Goal: Check status: Check status

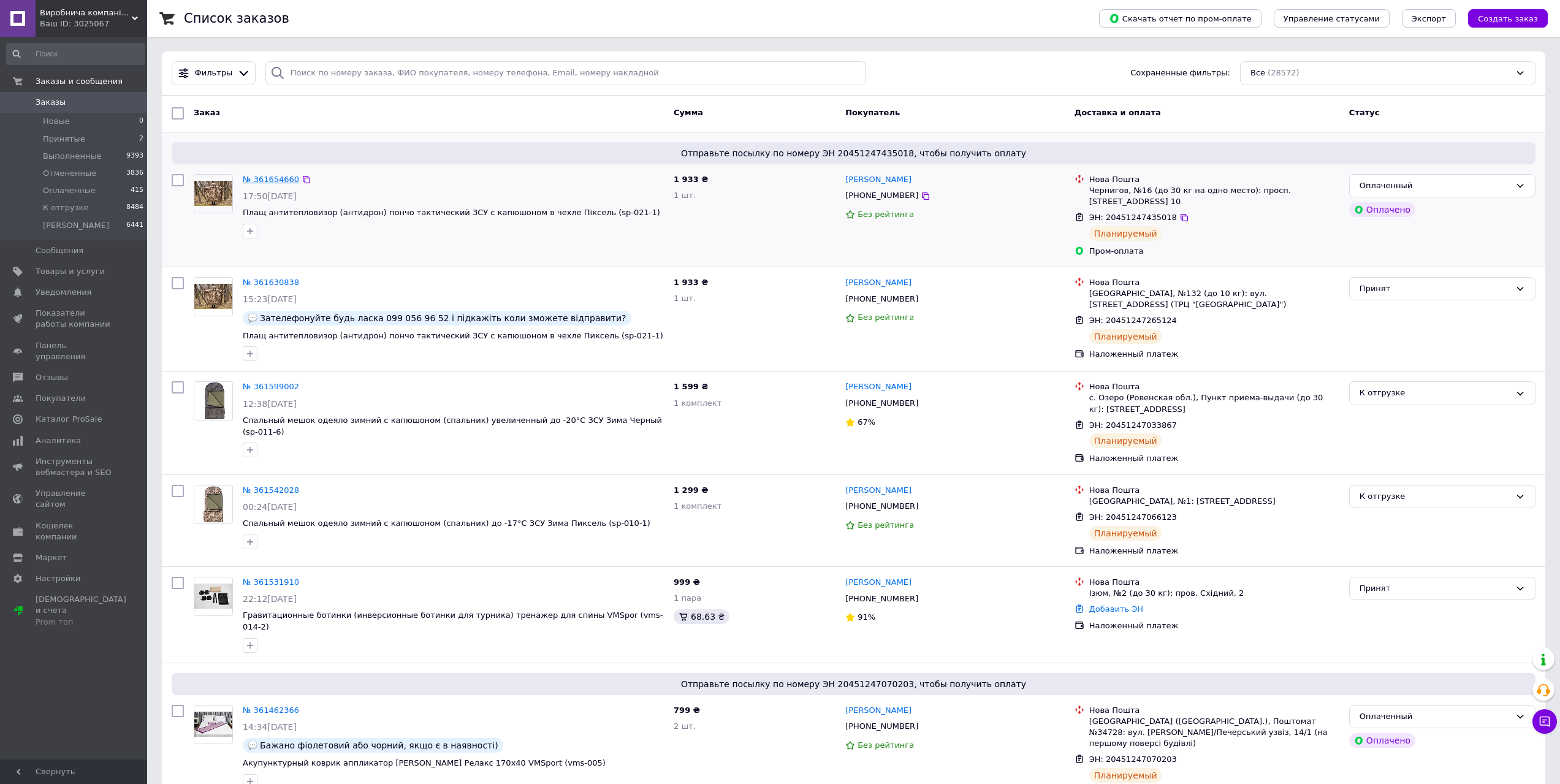
click at [258, 179] on link "№ 361654660" at bounding box center [270, 179] width 57 height 9
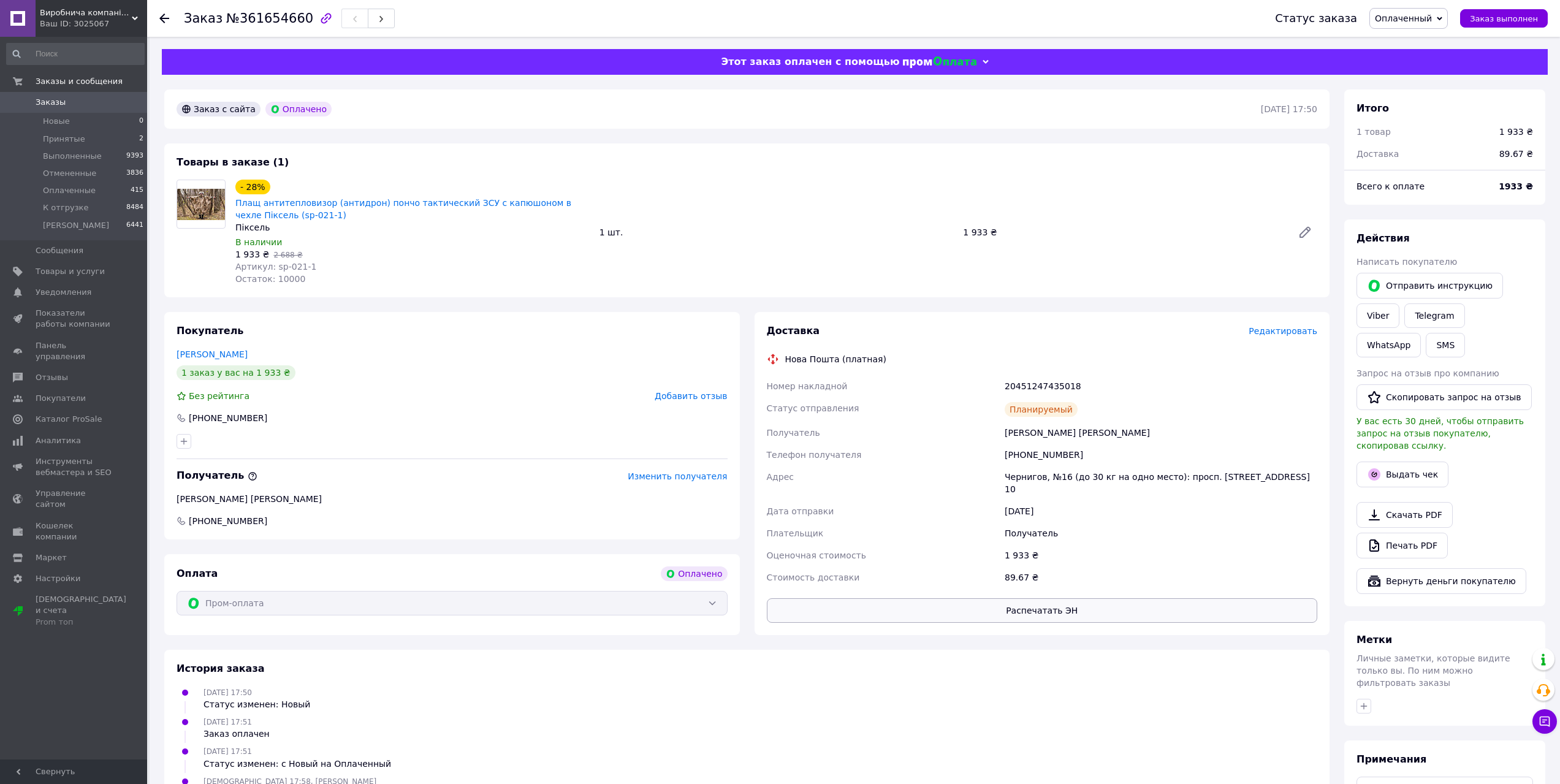
click at [1026, 598] on button "Распечатать ЭН" at bounding box center [1042, 611] width 551 height 25
click at [1040, 385] on div "20451247435018" at bounding box center [1160, 386] width 318 height 22
copy div "20451247435018"
click at [969, 466] on div "Адрес" at bounding box center [883, 483] width 239 height 34
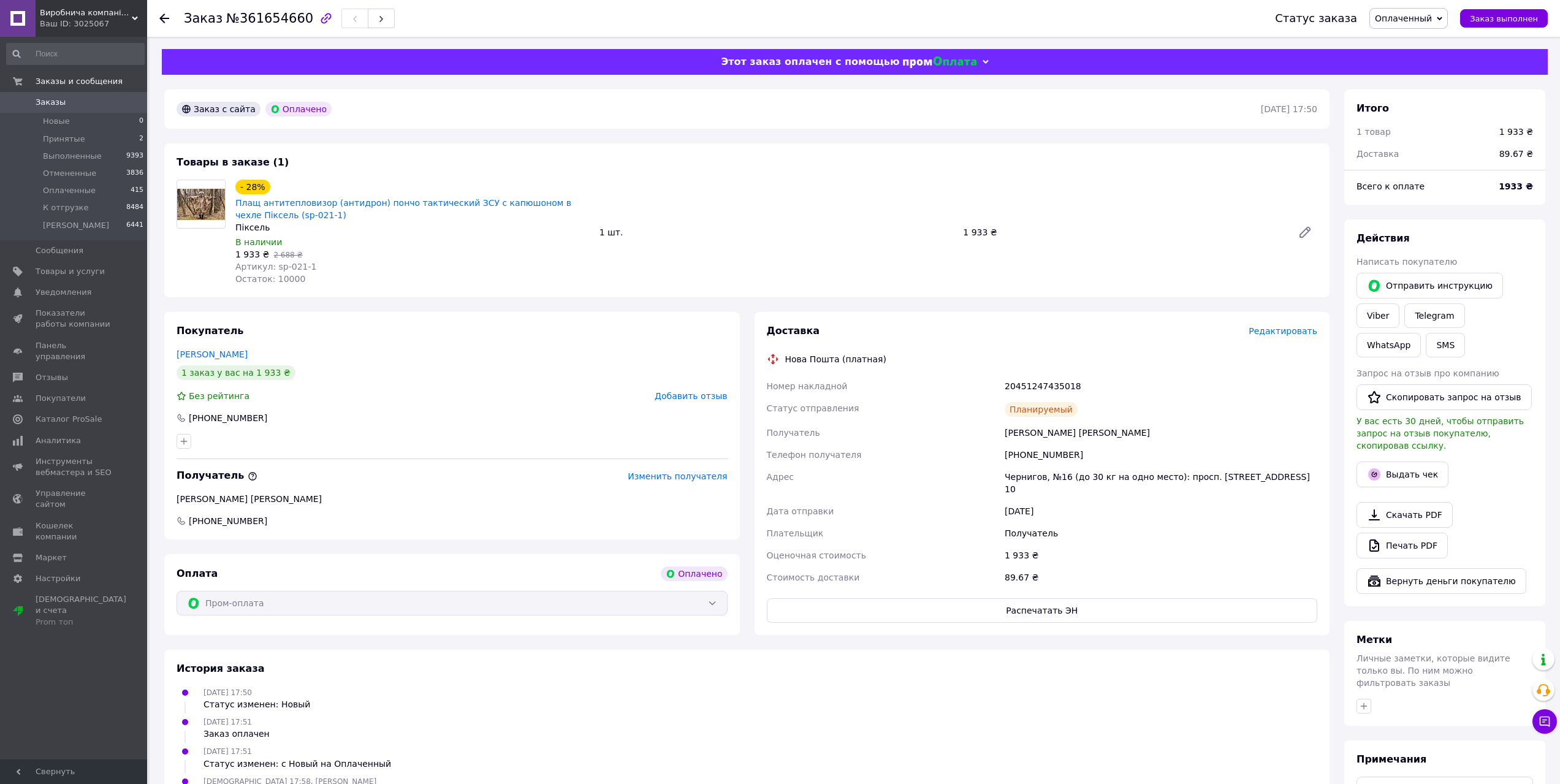
click at [71, 102] on span "Заказы" at bounding box center [75, 103] width 78 height 11
